Goal: Check status: Check status

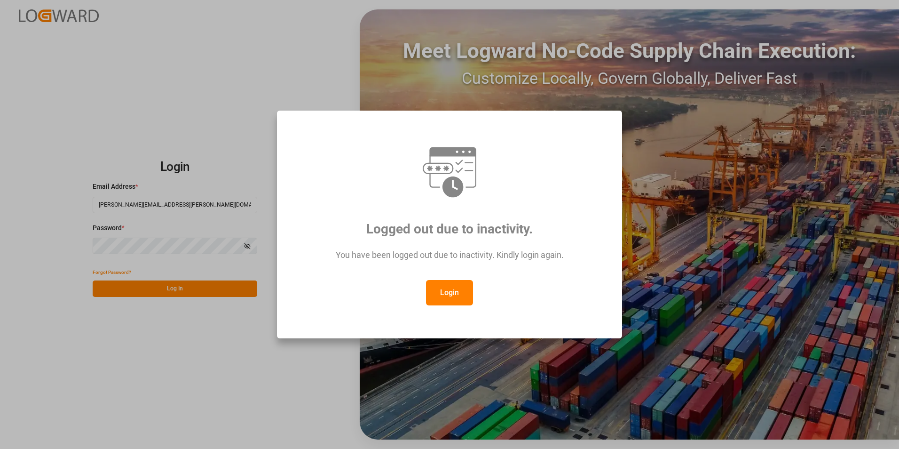
click at [451, 294] on button "Login" at bounding box center [449, 292] width 47 height 25
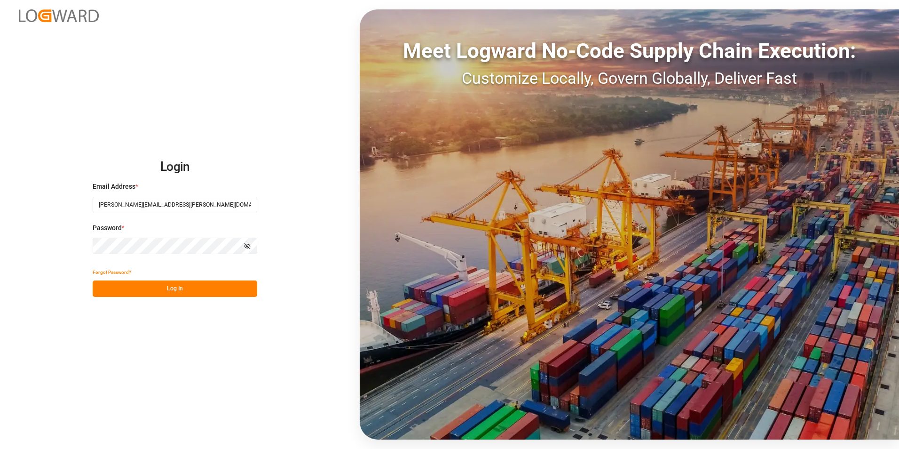
click at [188, 296] on button "Log In" at bounding box center [175, 288] width 165 height 16
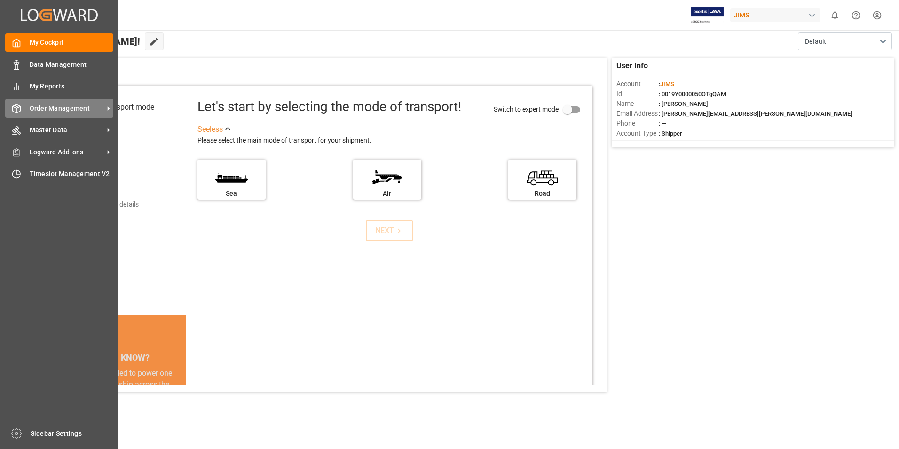
click at [42, 108] on span "Order Management" at bounding box center [67, 108] width 74 height 10
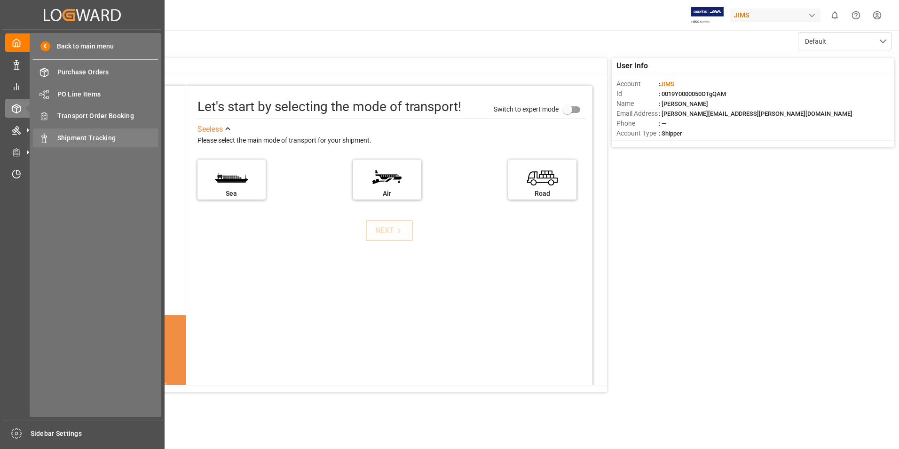
click at [68, 139] on span "Shipment Tracking" at bounding box center [107, 138] width 101 height 10
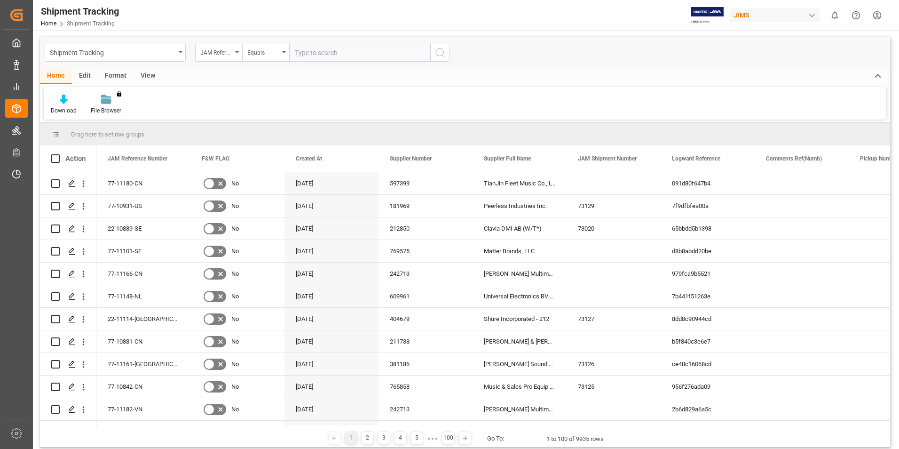
click at [321, 53] on input "text" at bounding box center [359, 53] width 141 height 18
type input "77-11010-TW"
click at [438, 52] on icon "search button" at bounding box center [439, 52] width 11 height 11
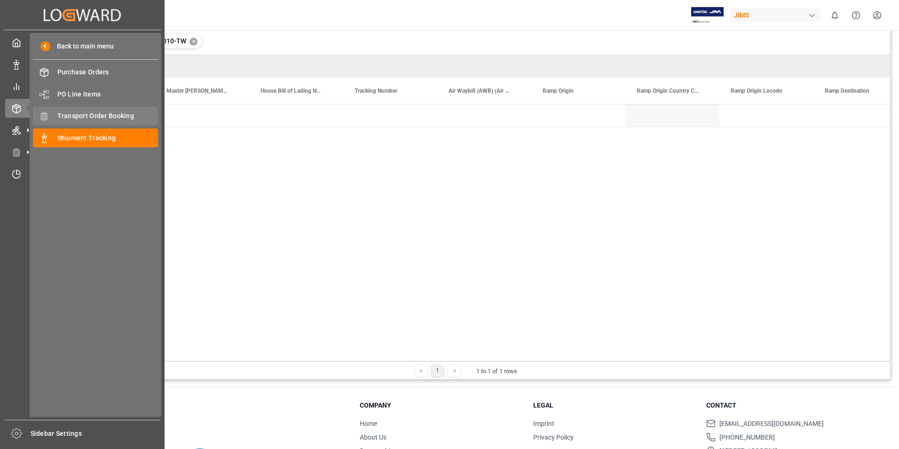
click at [85, 118] on span "Transport Order Booking" at bounding box center [107, 116] width 101 height 10
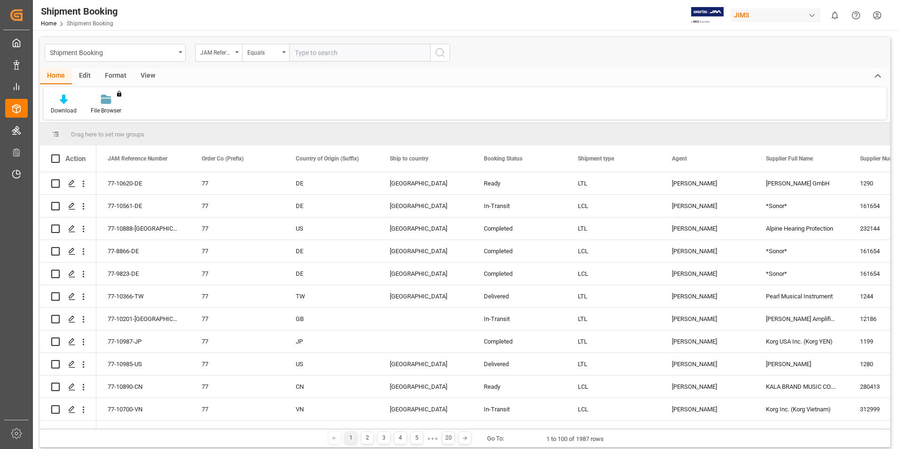
click at [304, 52] on input "text" at bounding box center [359, 53] width 141 height 18
paste input "77-11010-TW"
type input "77-11010-TW"
click at [435, 57] on icon "search button" at bounding box center [439, 52] width 11 height 11
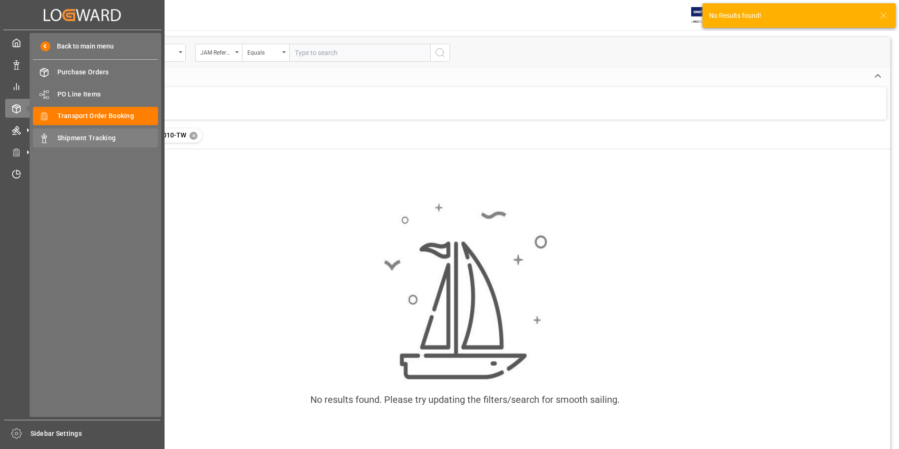
click at [87, 139] on span "Shipment Tracking" at bounding box center [107, 138] width 101 height 10
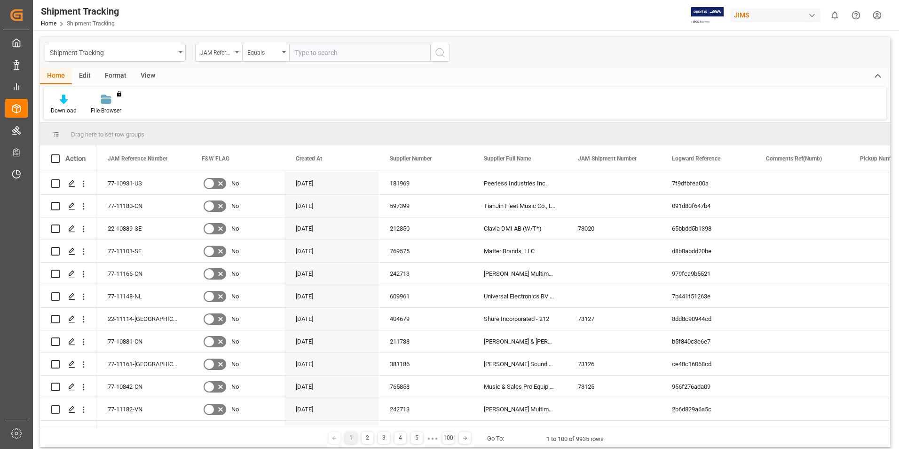
click at [311, 48] on input "text" at bounding box center [359, 53] width 141 height 18
paste input "77-11010-TW"
type input "77-11010-TW"
click at [443, 51] on icon "search button" at bounding box center [439, 52] width 11 height 11
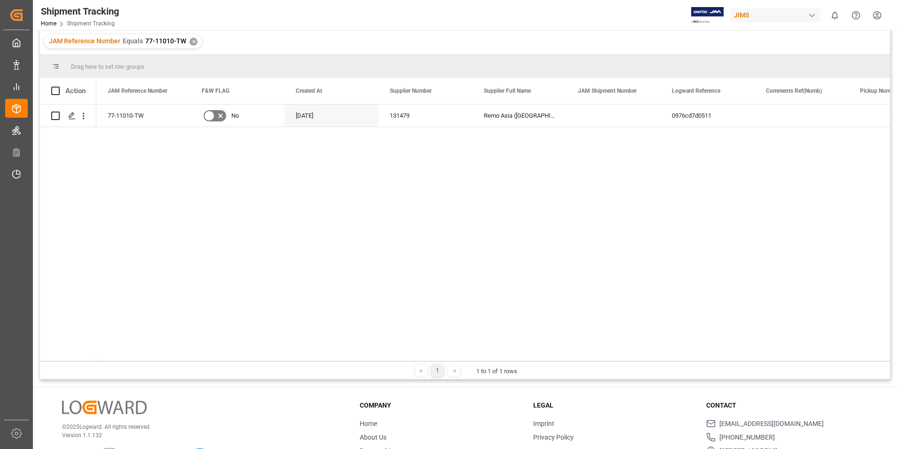
drag, startPoint x: 148, startPoint y: 361, endPoint x: 195, endPoint y: 363, distance: 47.5
click at [195, 363] on div "1 1 to 1 of 1 rows" at bounding box center [465, 370] width 850 height 19
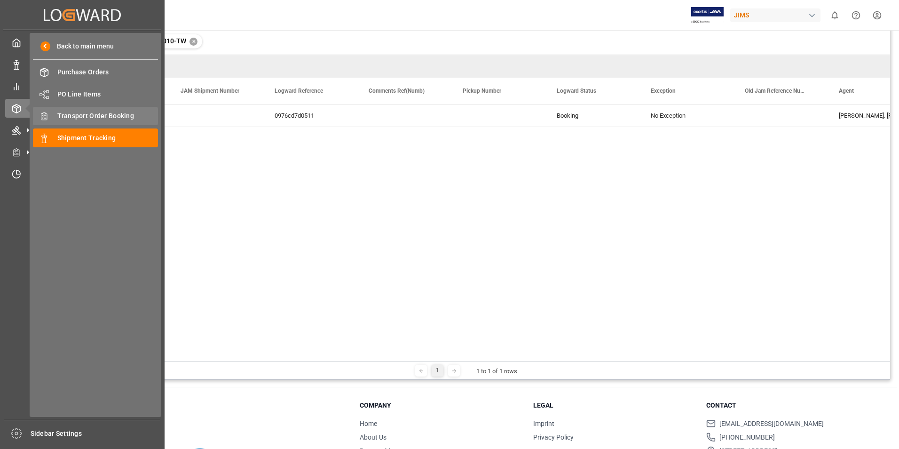
click at [74, 124] on div "Transport Order Booking Transport Order Booking" at bounding box center [95, 116] width 125 height 18
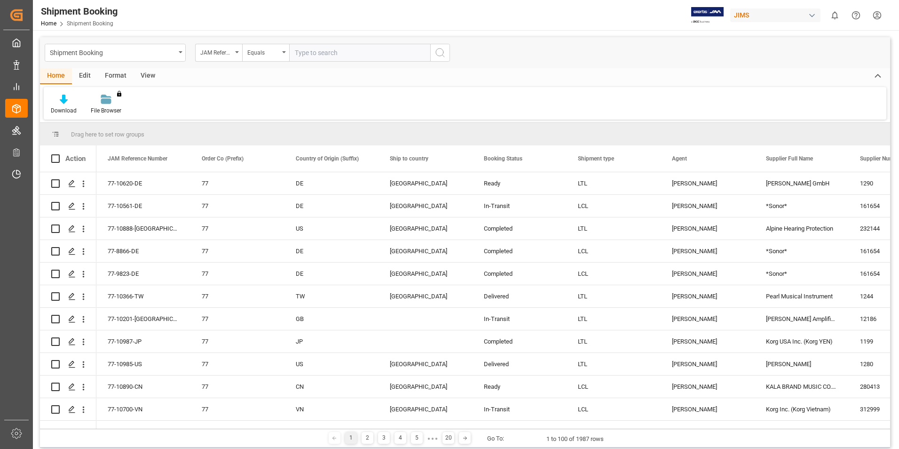
click at [316, 51] on input "text" at bounding box center [359, 53] width 141 height 18
paste input "77-11010-TW"
type input "77-11010-TW"
click at [437, 56] on icon "search button" at bounding box center [439, 52] width 11 height 11
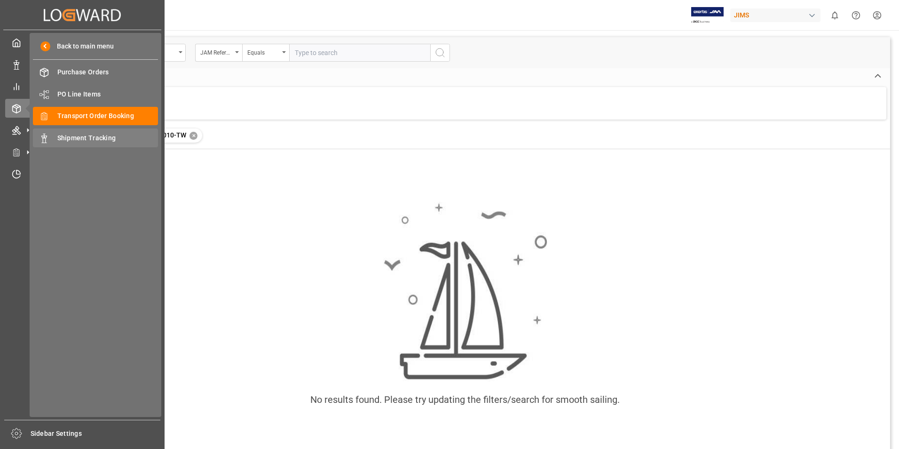
click at [78, 141] on span "Shipment Tracking" at bounding box center [107, 138] width 101 height 10
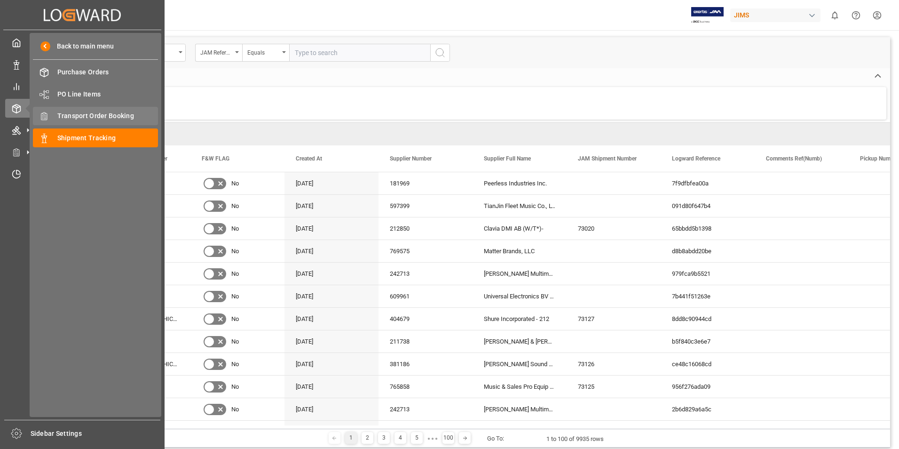
click at [79, 118] on span "Transport Order Booking" at bounding box center [107, 116] width 101 height 10
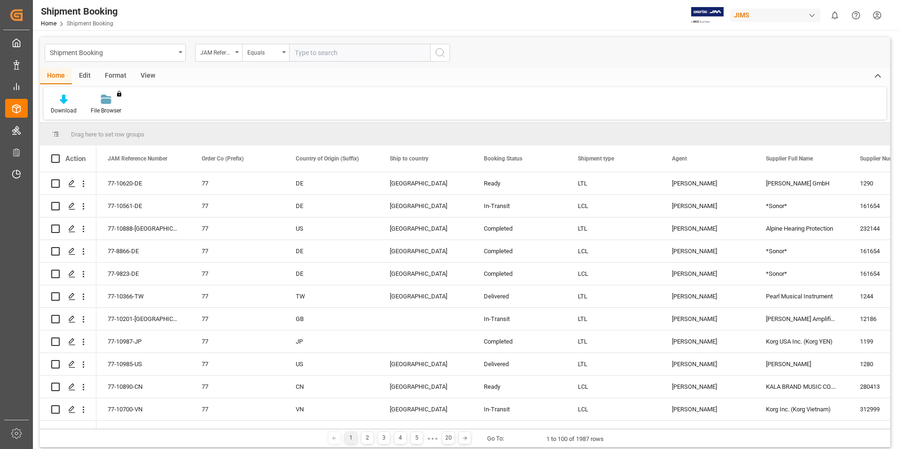
click at [302, 52] on input "text" at bounding box center [359, 53] width 141 height 18
paste input "77-11010-TW"
type input "77-11010-TW"
click at [437, 52] on icon "search button" at bounding box center [439, 52] width 11 height 11
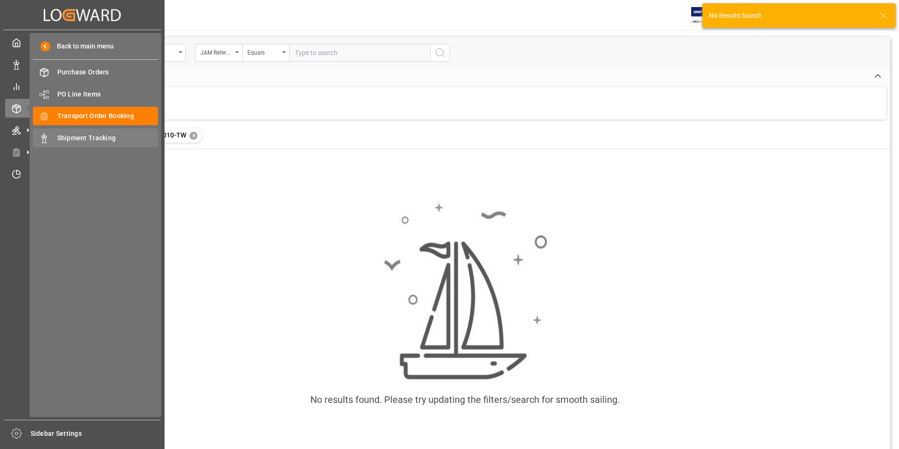
click at [67, 135] on span "Shipment Tracking" at bounding box center [107, 138] width 101 height 10
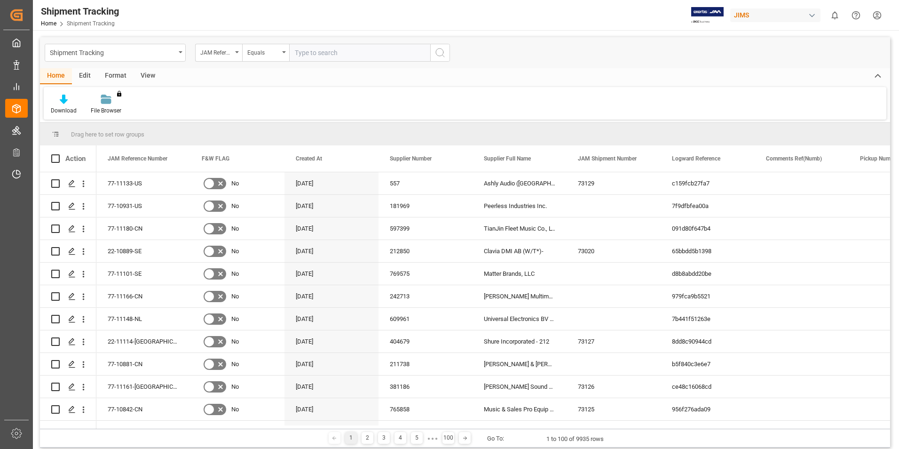
click at [319, 47] on input "text" at bounding box center [359, 53] width 141 height 18
paste input "77-11010-TW"
type input "77-11010-TW"
click at [441, 55] on icon "search button" at bounding box center [439, 52] width 11 height 11
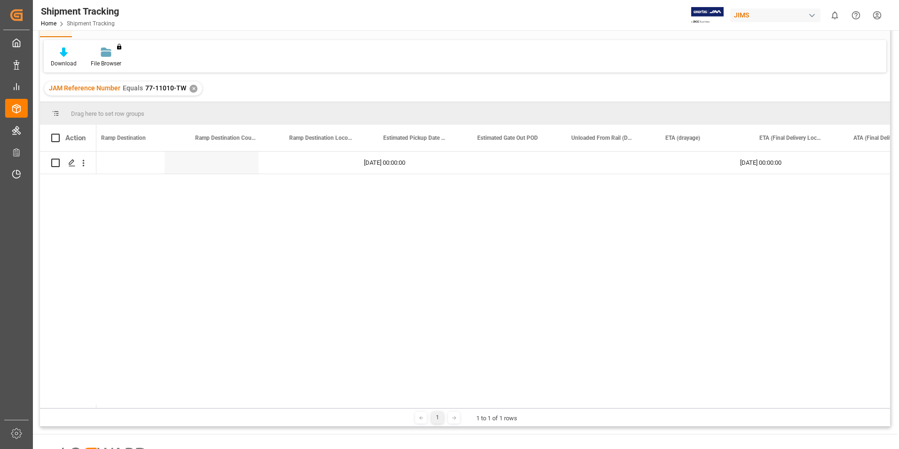
scroll to position [0, 2826]
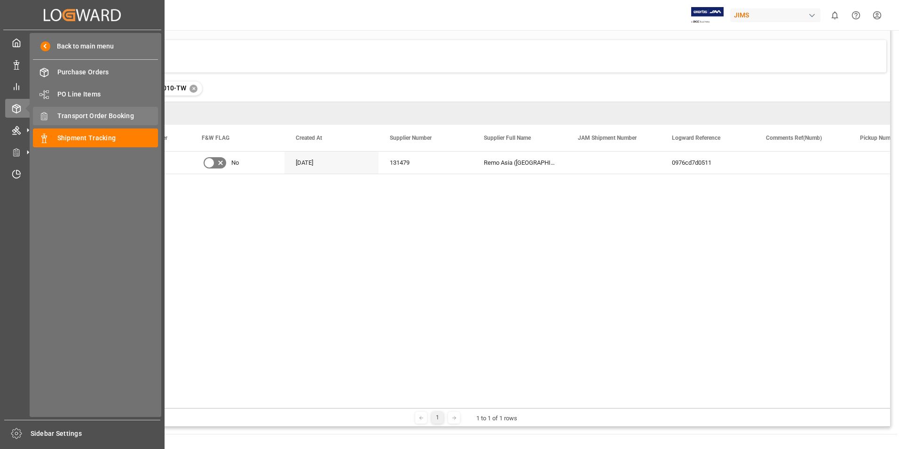
click at [94, 116] on span "Transport Order Booking" at bounding box center [107, 116] width 101 height 10
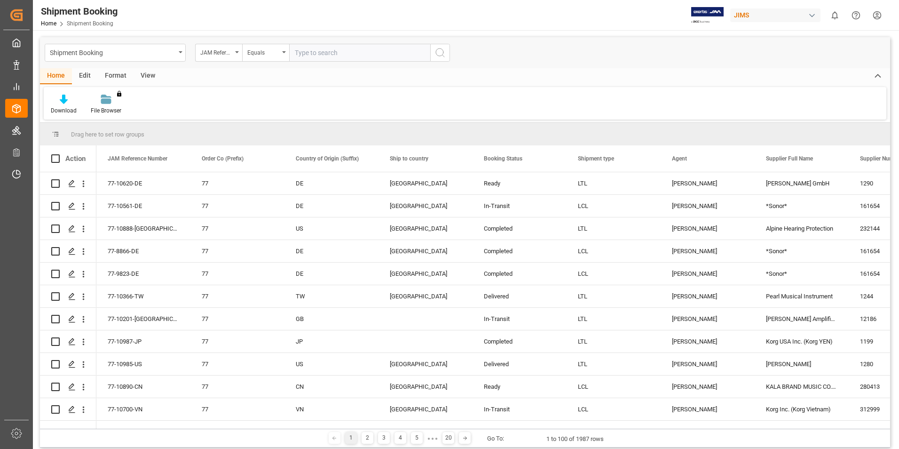
click at [315, 53] on input "text" at bounding box center [359, 53] width 141 height 18
paste input "863419"
type input "863419"
click at [445, 55] on icon "search button" at bounding box center [439, 52] width 11 height 11
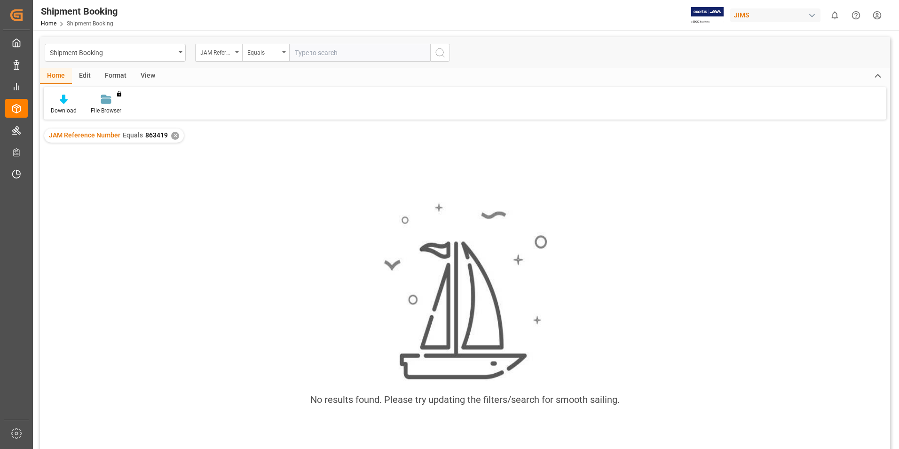
click at [172, 134] on div "✕" at bounding box center [175, 136] width 8 height 8
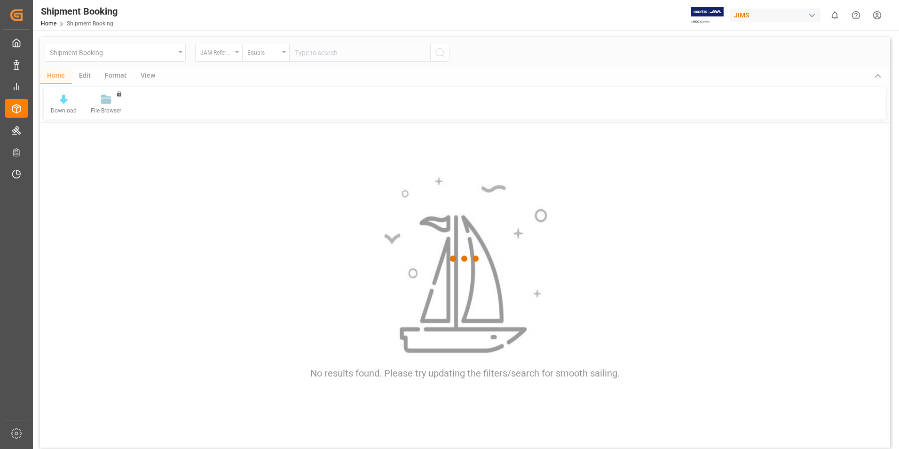
click at [319, 52] on div at bounding box center [465, 258] width 850 height 443
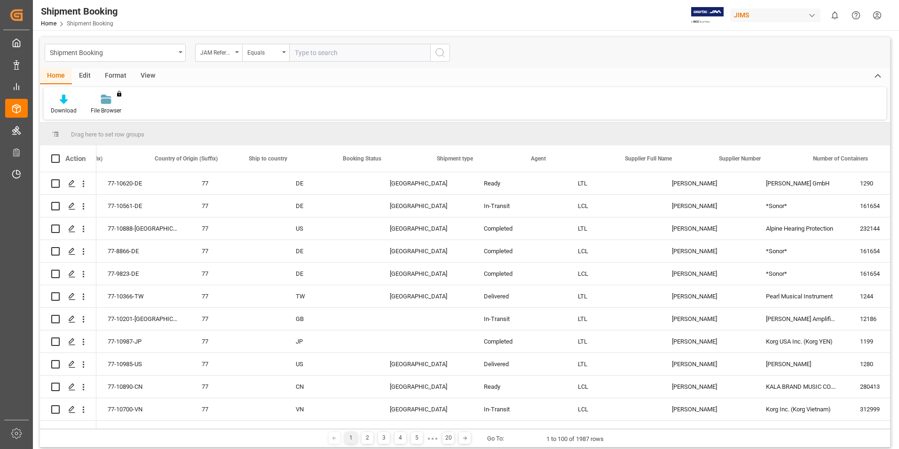
scroll to position [0, 497]
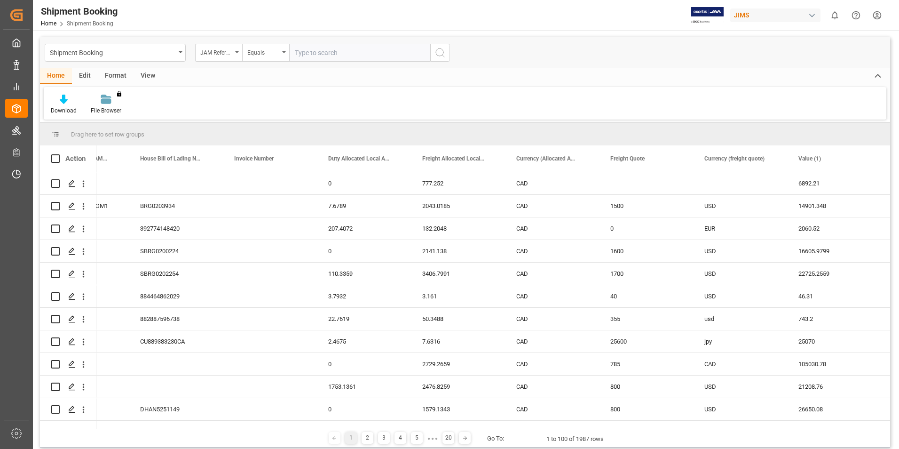
click at [334, 53] on input "text" at bounding box center [359, 53] width 141 height 18
paste input "77-11010-TW"
type input "77-11010-TW"
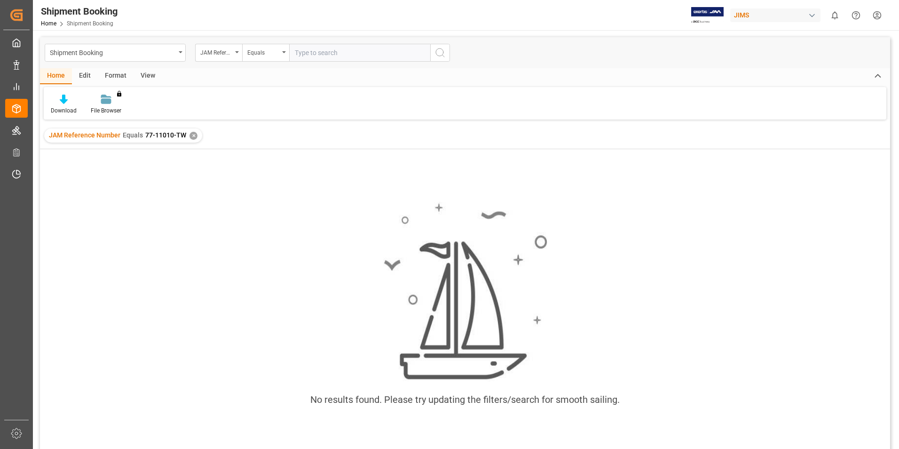
click at [309, 50] on input "text" at bounding box center [359, 53] width 141 height 18
paste input "77-9839-CN"
type input "77-9839-CN"
click at [189, 136] on div "✕" at bounding box center [193, 136] width 8 height 8
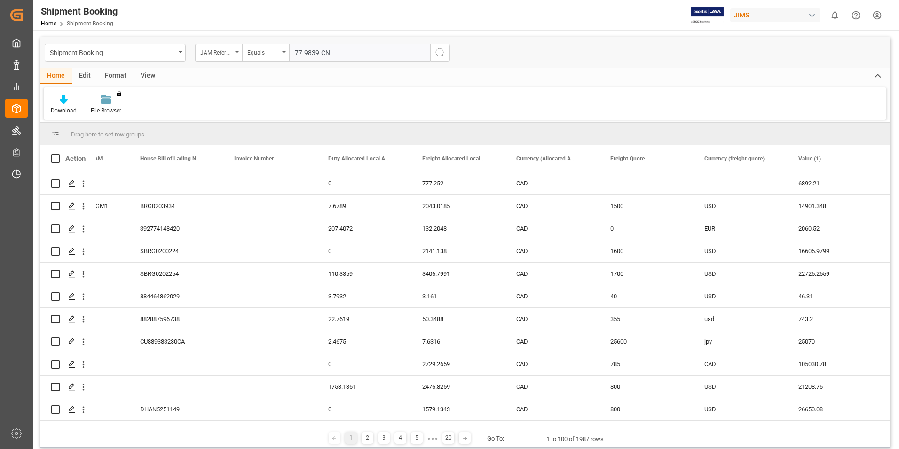
click at [442, 54] on icon "search button" at bounding box center [439, 52] width 11 height 11
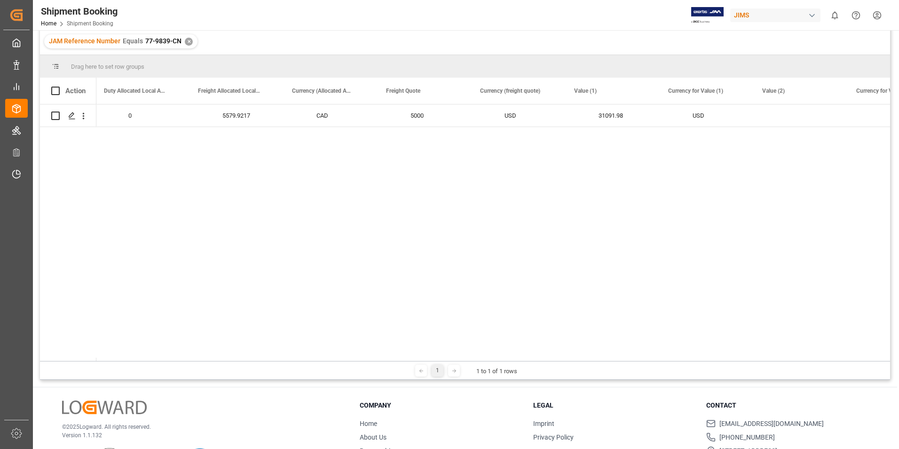
scroll to position [0, 1905]
click at [186, 40] on div "✕" at bounding box center [189, 42] width 8 height 8
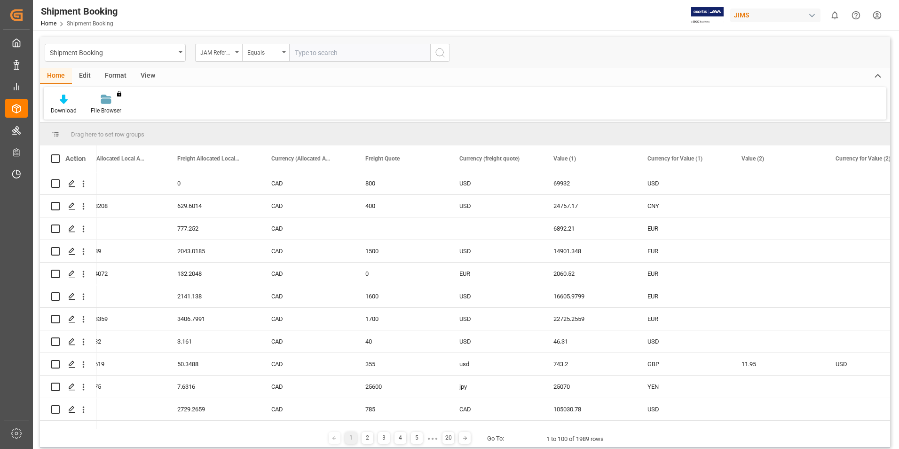
click at [316, 51] on input "text" at bounding box center [359, 53] width 141 height 18
paste input "77-9839-CN"
type input "77-9839-CN"
click at [437, 54] on icon "search button" at bounding box center [439, 52] width 11 height 11
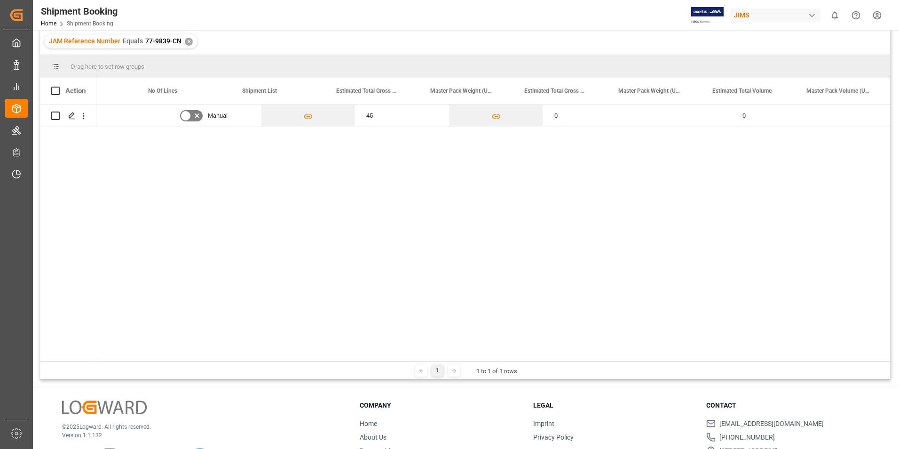
scroll to position [0, 3477]
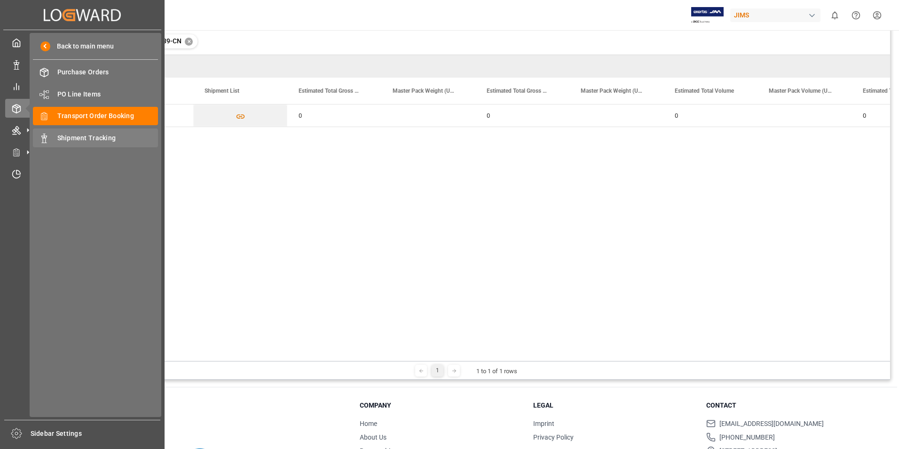
click at [81, 140] on span "Shipment Tracking" at bounding box center [107, 138] width 101 height 10
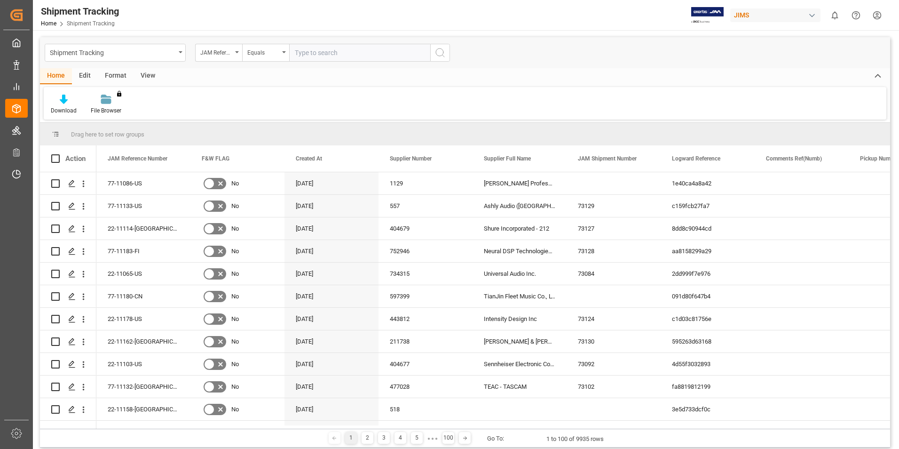
click at [314, 53] on input "text" at bounding box center [359, 53] width 141 height 18
paste input "77-9839-CN"
type input "77-9839-CN"
click at [437, 55] on circle "search button" at bounding box center [440, 52] width 8 height 8
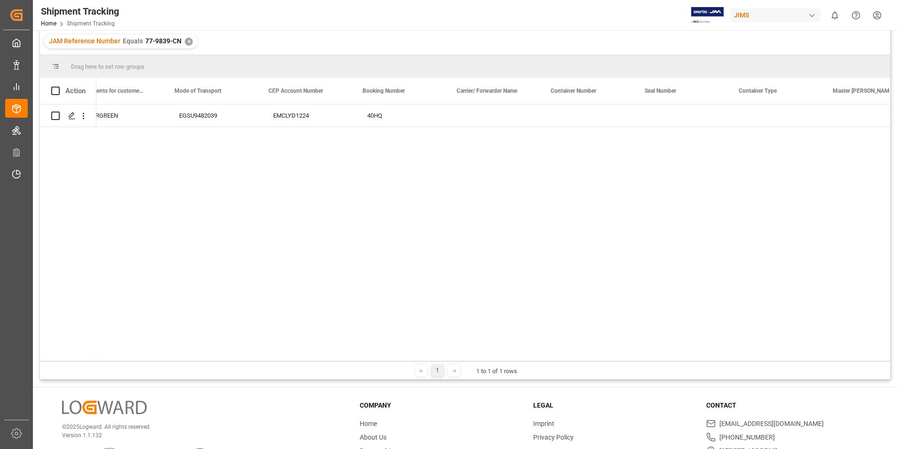
scroll to position [0, 1641]
click at [185, 41] on div "✕" at bounding box center [189, 42] width 8 height 8
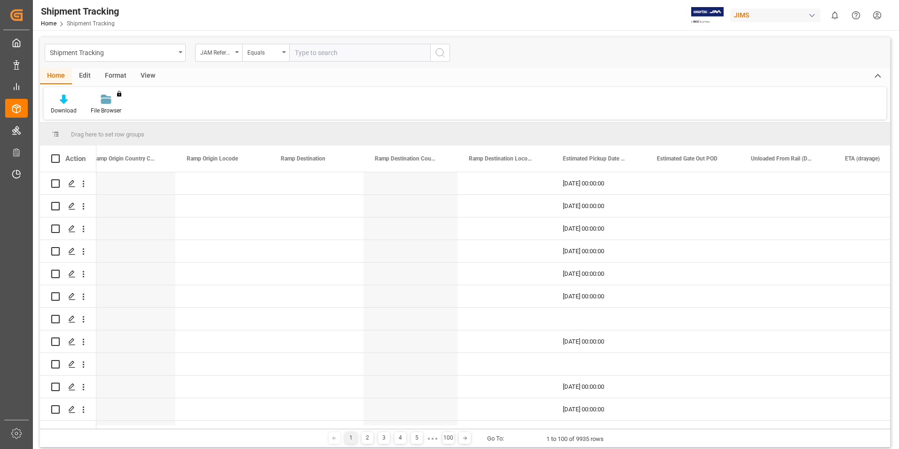
click at [319, 55] on input "text" at bounding box center [359, 53] width 141 height 18
paste input "77-11010-TW"
type input "77-11010-TW"
click at [437, 55] on circle "search button" at bounding box center [440, 52] width 8 height 8
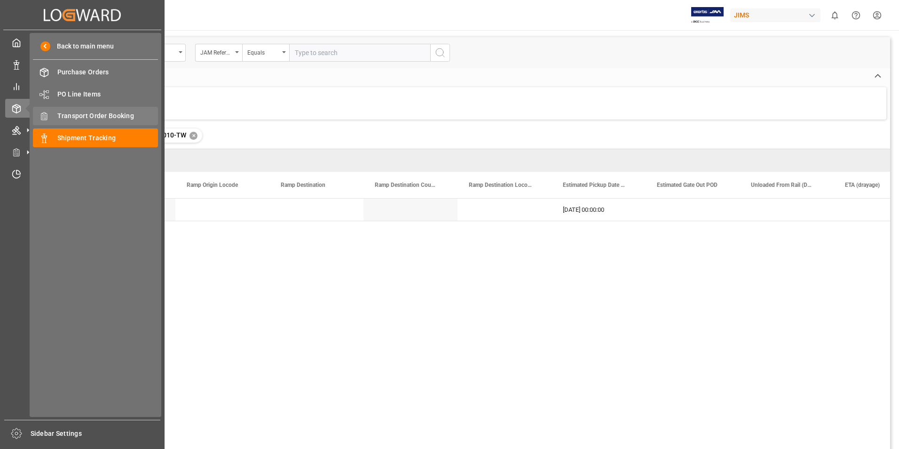
click at [90, 118] on span "Transport Order Booking" at bounding box center [107, 116] width 101 height 10
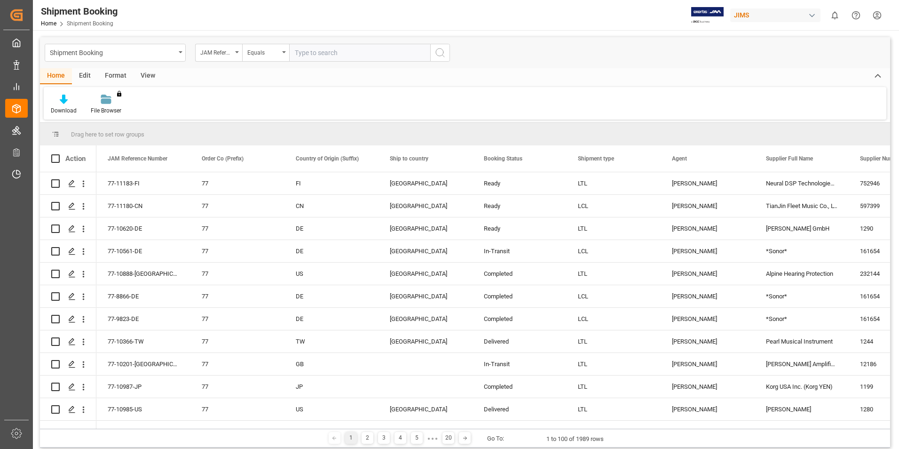
click at [316, 53] on input "text" at bounding box center [359, 53] width 141 height 18
paste input "77-11010-TW"
type input "77-11010-TW"
click at [444, 51] on icon "search button" at bounding box center [439, 52] width 11 height 11
